Goal: Task Accomplishment & Management: Manage account settings

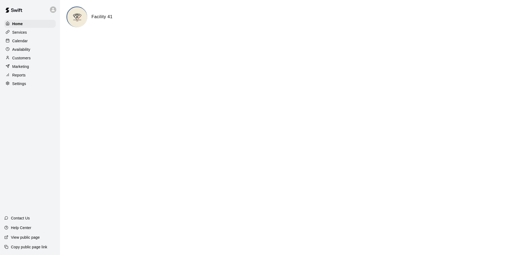
click at [25, 43] on p "Calendar" at bounding box center [19, 40] width 15 height 5
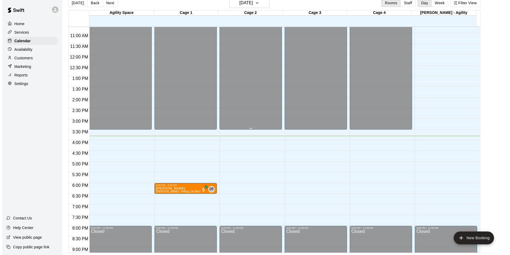
scroll to position [288, 0]
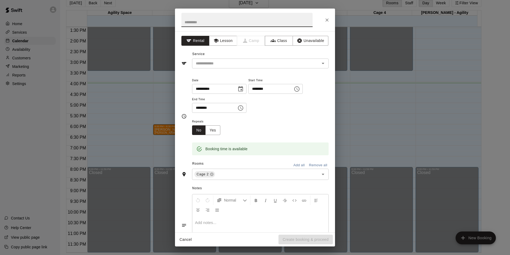
click at [327, 19] on icon "Close" at bounding box center [327, 19] width 3 height 3
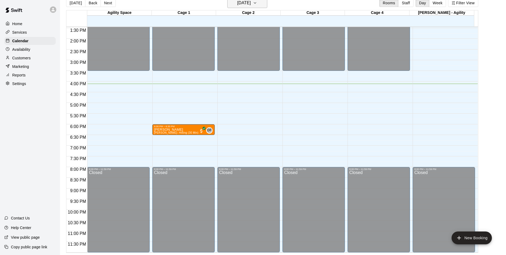
click at [251, 6] on h6 "[DATE]" at bounding box center [244, 2] width 14 height 7
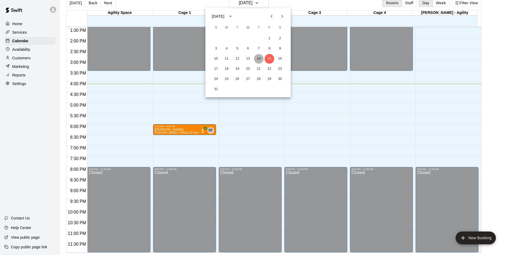
click at [256, 58] on button "14" at bounding box center [259, 59] width 10 height 10
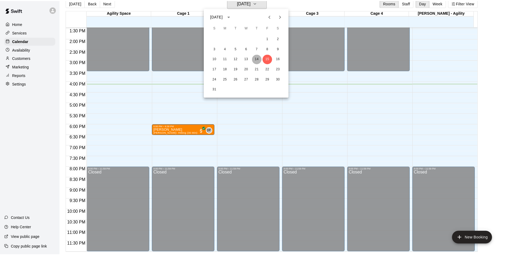
scroll to position [6, 0]
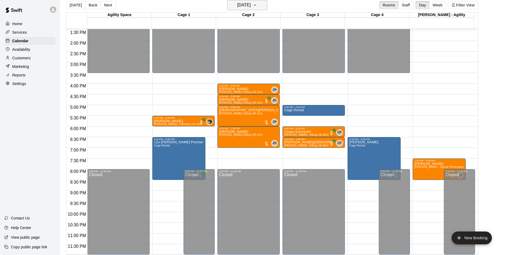
click at [239, 5] on h6 "[DATE]" at bounding box center [244, 4] width 14 height 7
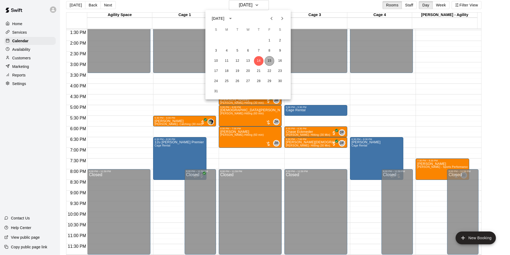
click at [267, 61] on button "15" at bounding box center [270, 61] width 10 height 10
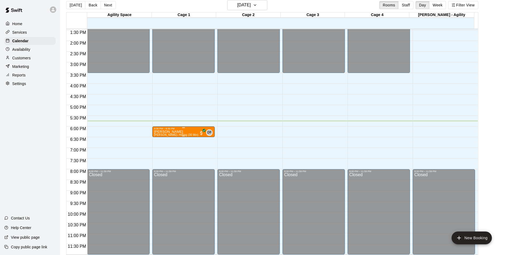
click at [170, 133] on span "[PERSON_NAME]- Hitting (30 Min)" at bounding box center [176, 134] width 44 height 3
click at [161, 152] on img "edit" at bounding box center [159, 151] width 6 height 6
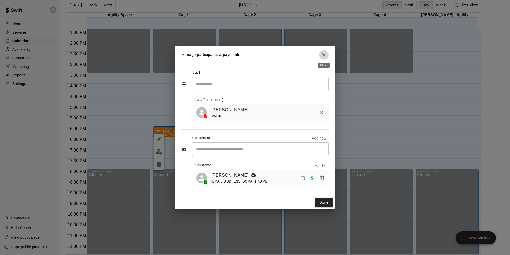
click at [322, 56] on icon "Close" at bounding box center [323, 54] width 5 height 5
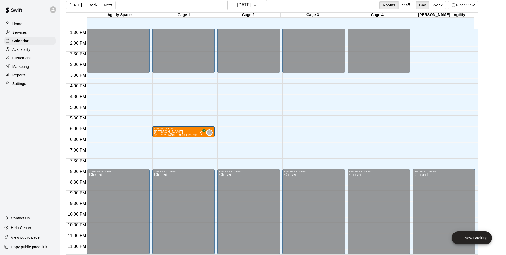
click at [166, 132] on p "[PERSON_NAME]" at bounding box center [176, 132] width 44 height 0
click at [160, 151] on img "edit" at bounding box center [159, 150] width 6 height 6
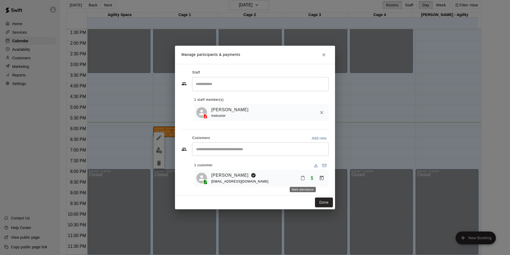
click at [300, 179] on button "Mark attendance" at bounding box center [302, 177] width 9 height 9
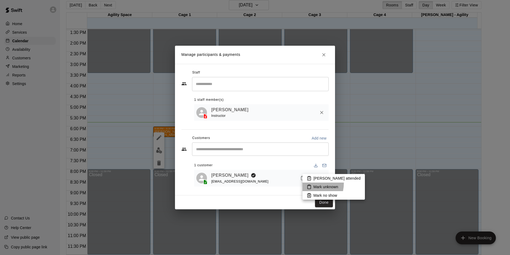
click at [309, 183] on li "Mark unknown" at bounding box center [334, 186] width 62 height 9
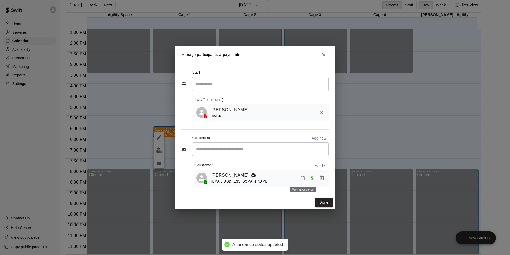
click at [305, 176] on button "Mark attendance" at bounding box center [302, 177] width 9 height 9
click at [305, 176] on li "[PERSON_NAME] attended" at bounding box center [334, 178] width 62 height 9
click at [324, 201] on button "Done" at bounding box center [324, 202] width 18 height 10
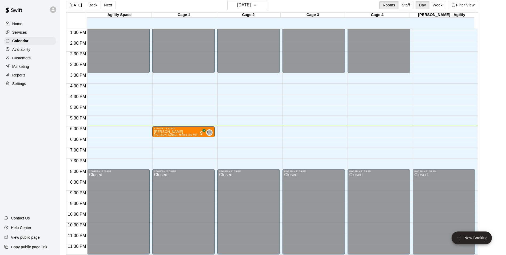
scroll to position [9, 0]
